Goal: Task Accomplishment & Management: Use online tool/utility

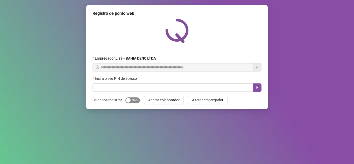
click at [135, 101] on span "Sim Não" at bounding box center [132, 100] width 15 height 6
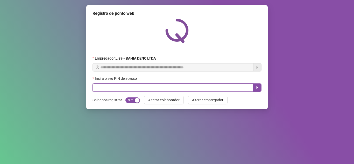
click at [146, 90] on input "text" at bounding box center [173, 87] width 161 height 8
type input "*****"
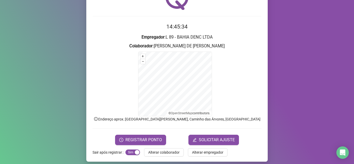
scroll to position [37, 0]
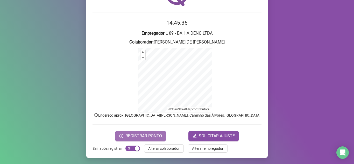
click at [142, 137] on span "REGISTRAR PONTO" at bounding box center [143, 136] width 37 height 6
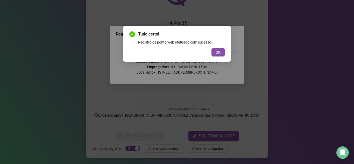
drag, startPoint x: 220, startPoint y: 49, endPoint x: 238, endPoint y: 51, distance: 18.3
click at [223, 49] on button "OK" at bounding box center [217, 52] width 13 height 8
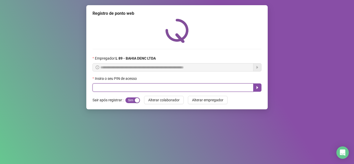
click at [113, 88] on input "text" at bounding box center [173, 87] width 161 height 8
type input "*****"
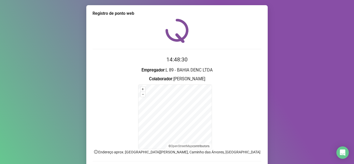
scroll to position [37, 0]
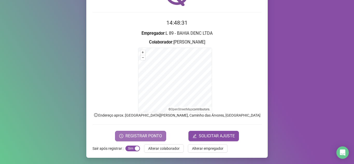
click at [123, 136] on button "REGISTRAR PONTO" at bounding box center [140, 136] width 51 height 10
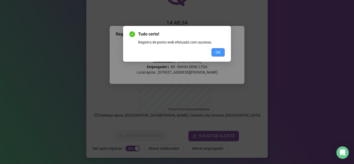
click at [219, 52] on span "OK" at bounding box center [218, 53] width 5 height 6
